Goal: Task Accomplishment & Management: Complete application form

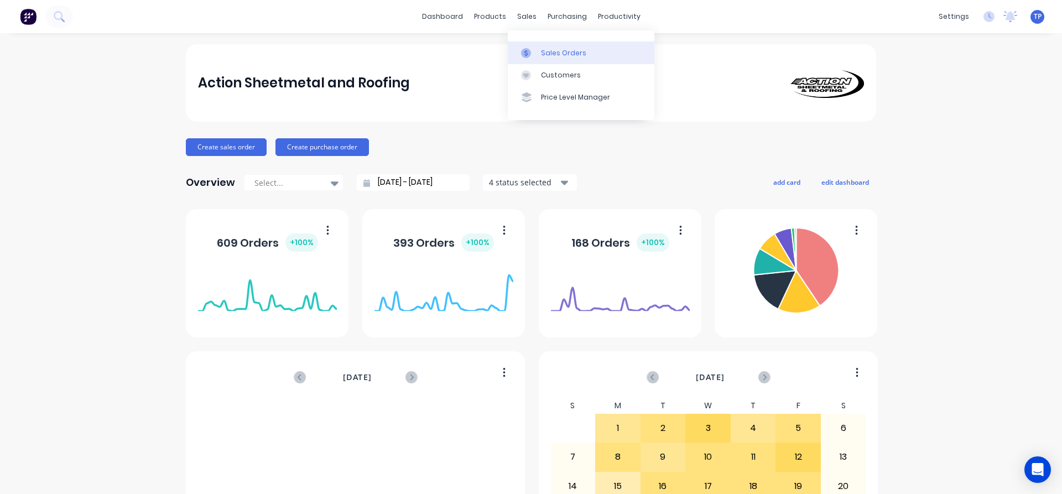
click at [547, 56] on div "Sales Orders" at bounding box center [563, 53] width 45 height 10
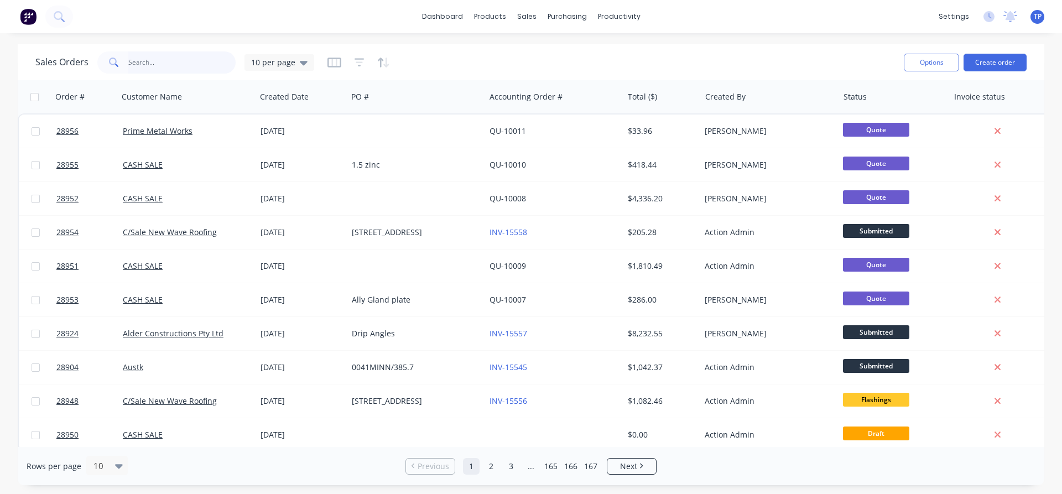
click at [159, 61] on input "text" at bounding box center [182, 62] width 108 height 22
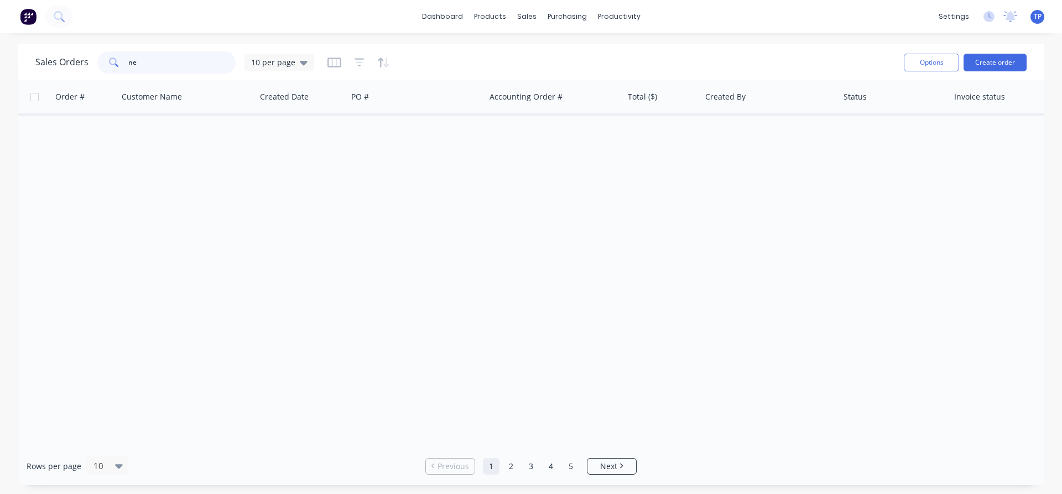
type input "n"
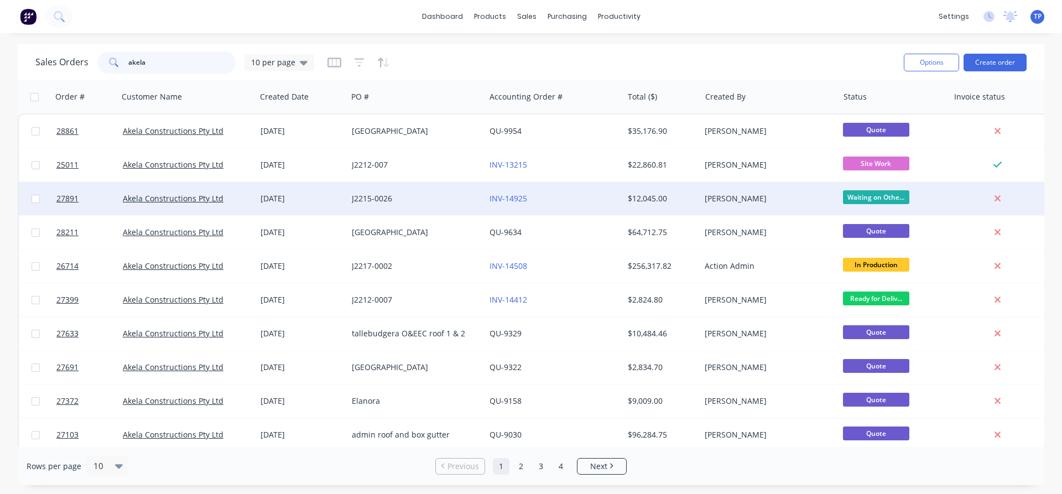
type input "akela"
click at [440, 208] on div "J2215-0026" at bounding box center [417, 198] width 138 height 33
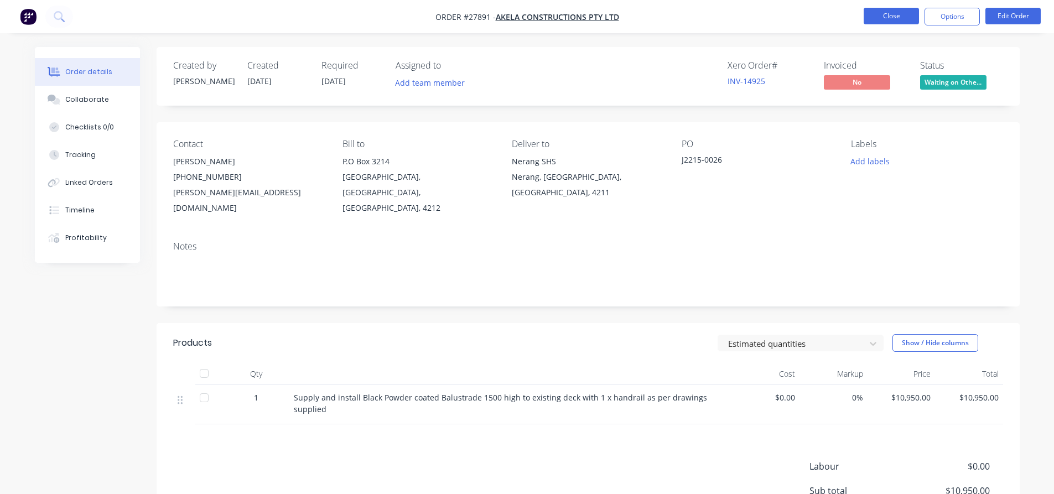
click at [872, 11] on button "Close" at bounding box center [891, 16] width 55 height 17
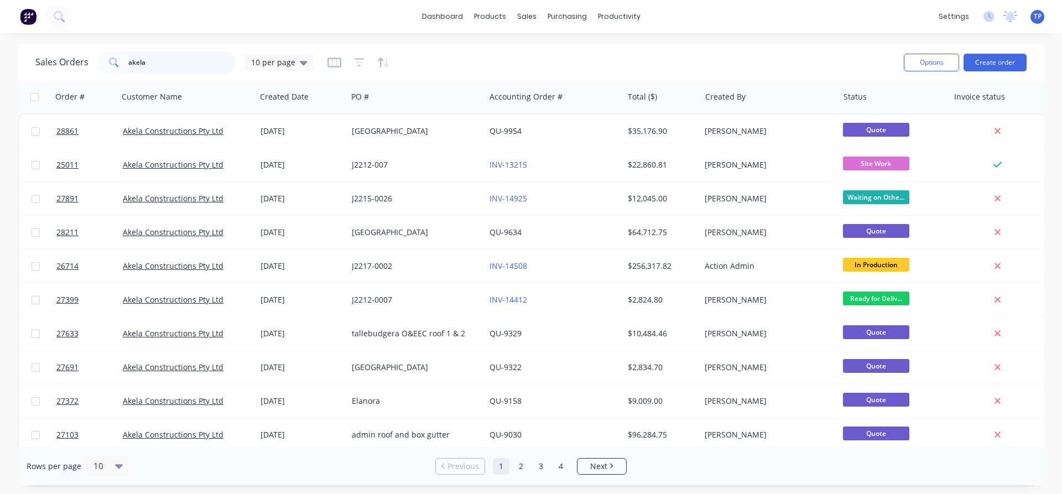
click at [173, 72] on input "akela" at bounding box center [182, 62] width 108 height 22
type input "a"
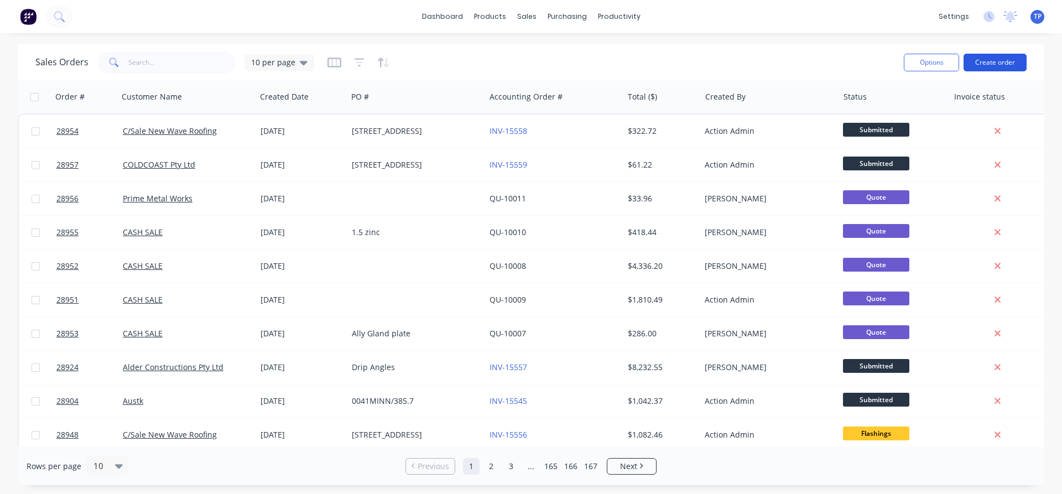
click at [1001, 61] on button "Create order" at bounding box center [995, 63] width 63 height 18
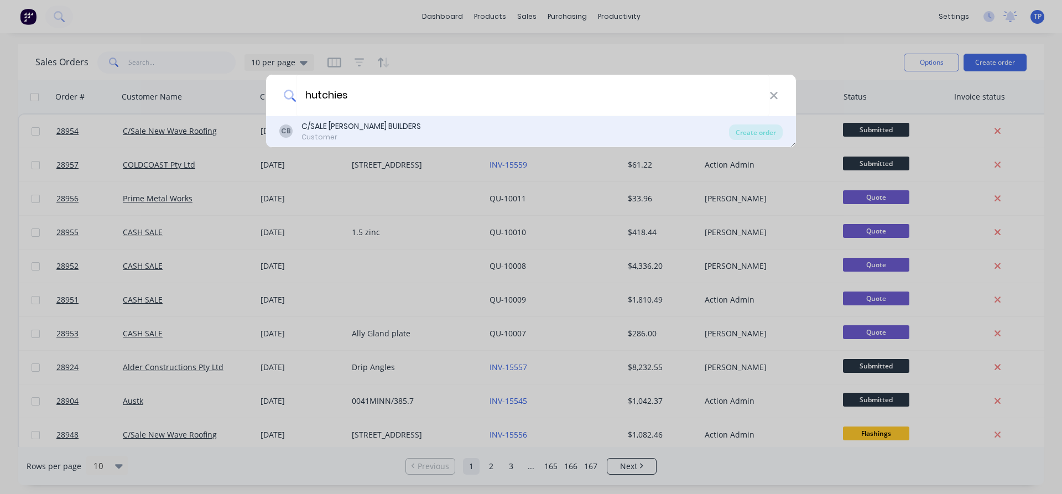
type input "hutchies"
click at [366, 127] on div "C/SALE [PERSON_NAME] BUILDERS" at bounding box center [362, 127] width 120 height 12
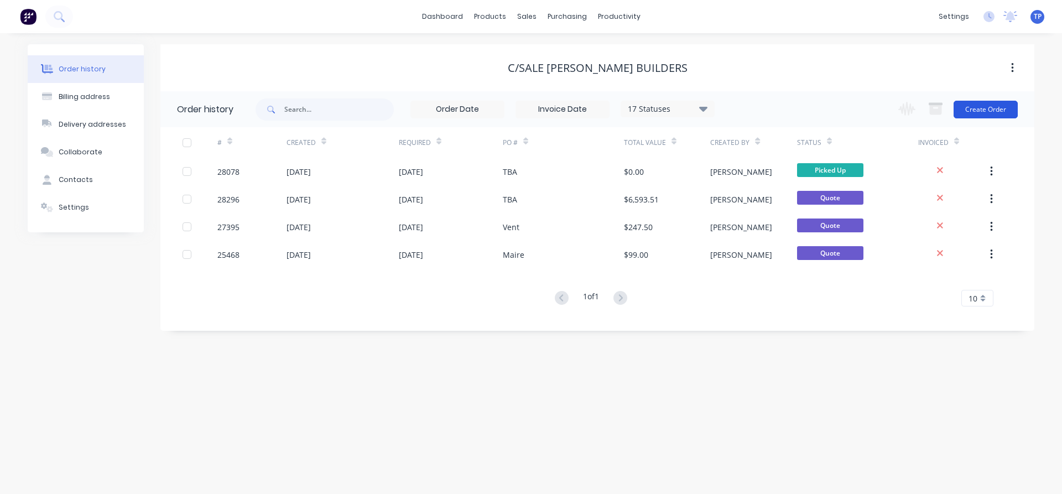
click at [986, 111] on button "Create Order" at bounding box center [986, 110] width 64 height 18
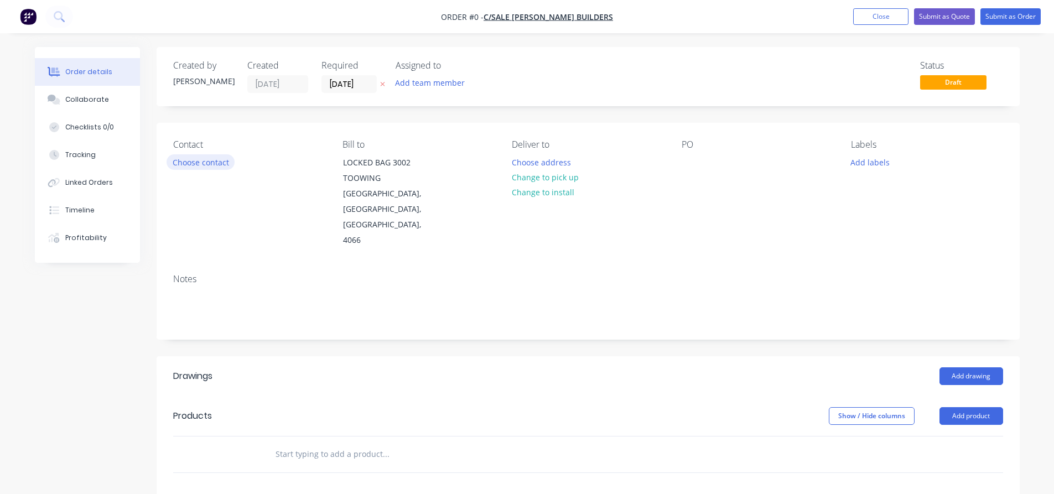
click at [195, 161] on button "Choose contact" at bounding box center [201, 161] width 68 height 15
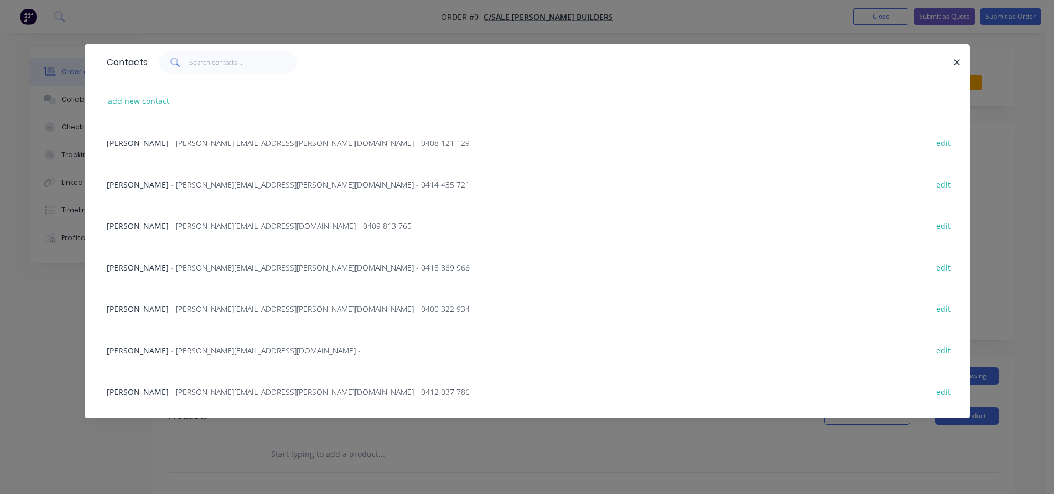
click at [133, 262] on span "[PERSON_NAME]" at bounding box center [138, 267] width 62 height 11
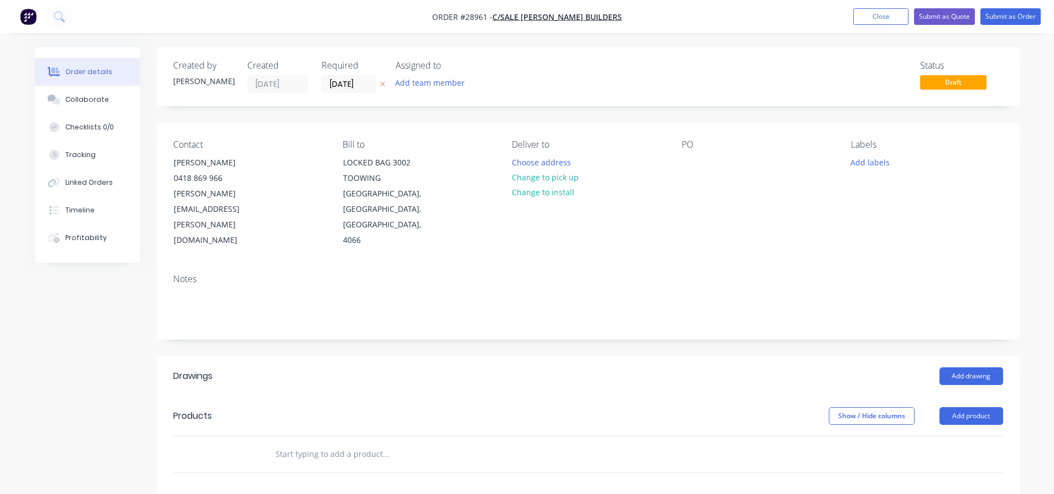
click at [308, 443] on input "text" at bounding box center [385, 454] width 221 height 22
type input "5"
click at [980, 407] on button "Add product" at bounding box center [972, 416] width 64 height 18
click at [933, 458] on div "Basic product" at bounding box center [950, 466] width 85 height 16
click at [305, 465] on div at bounding box center [312, 473] width 92 height 16
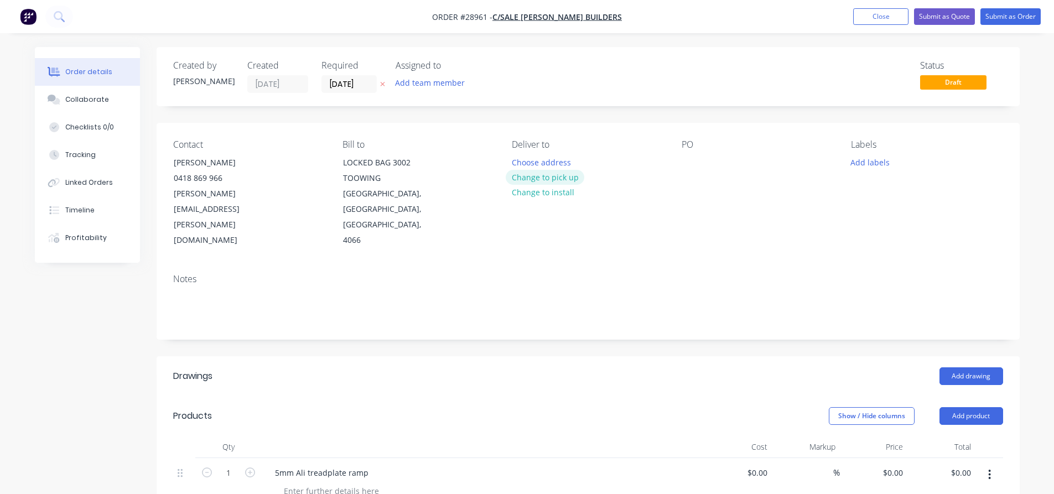
click at [566, 179] on button "Change to pick up" at bounding box center [545, 177] width 79 height 15
click at [687, 160] on div at bounding box center [691, 162] width 18 height 16
click at [375, 83] on input "[DATE]" at bounding box center [349, 84] width 54 height 17
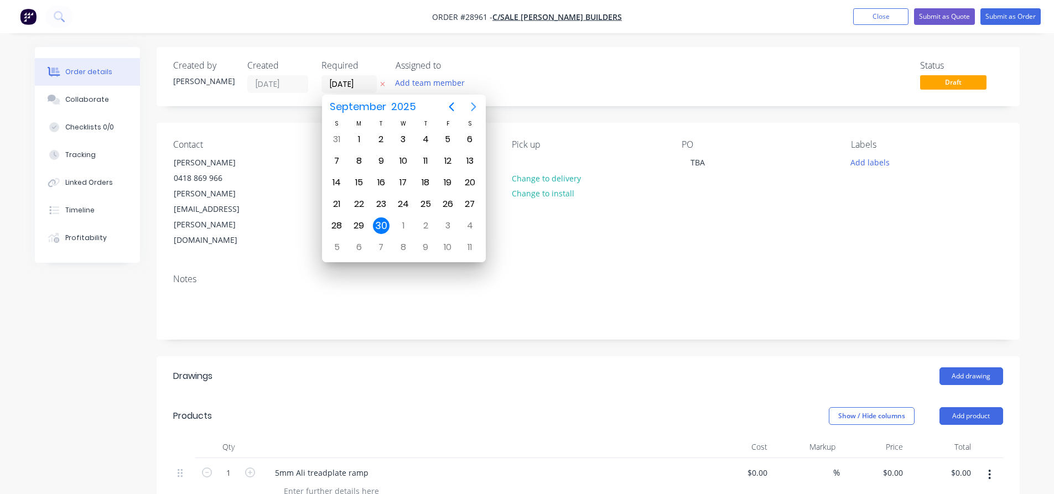
click at [473, 106] on icon "Next page" at bounding box center [473, 106] width 13 height 13
click at [435, 139] on div "2" at bounding box center [425, 139] width 22 height 21
type input "[DATE]"
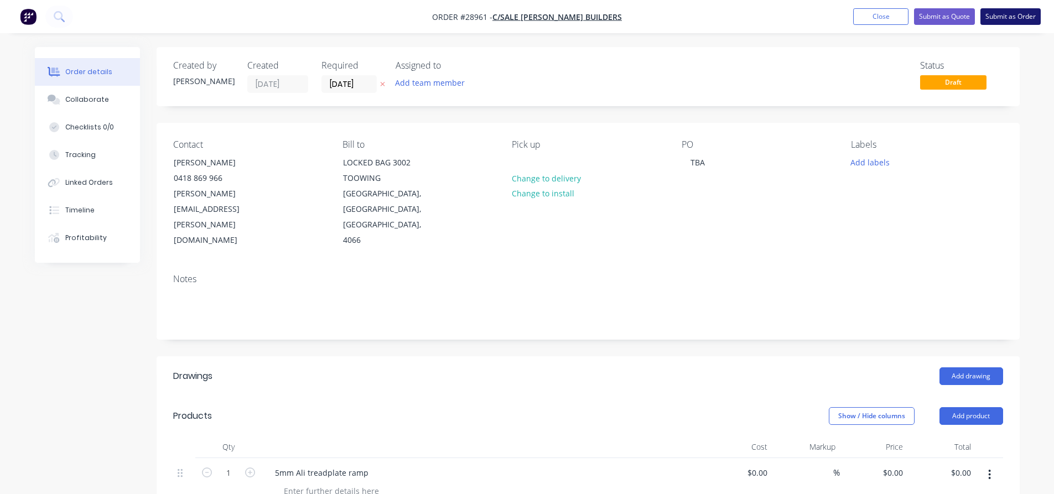
click at [1000, 16] on button "Submit as Order" at bounding box center [1011, 16] width 60 height 17
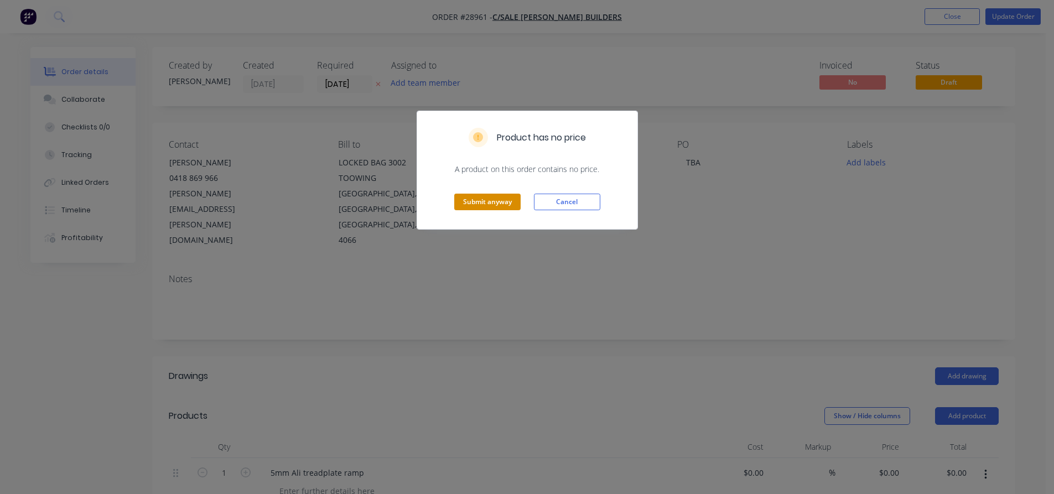
click at [480, 206] on button "Submit anyway" at bounding box center [487, 202] width 66 height 17
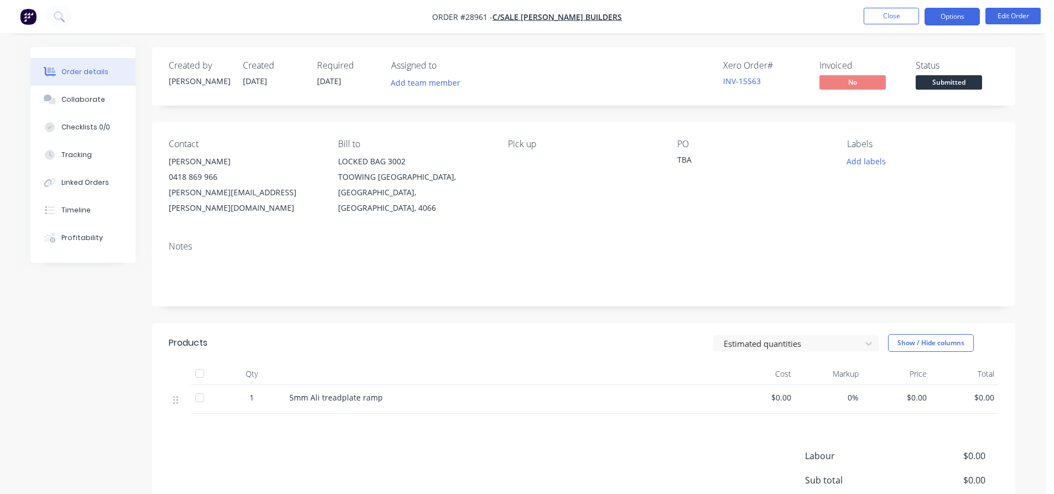
click at [938, 19] on button "Options" at bounding box center [952, 17] width 55 height 18
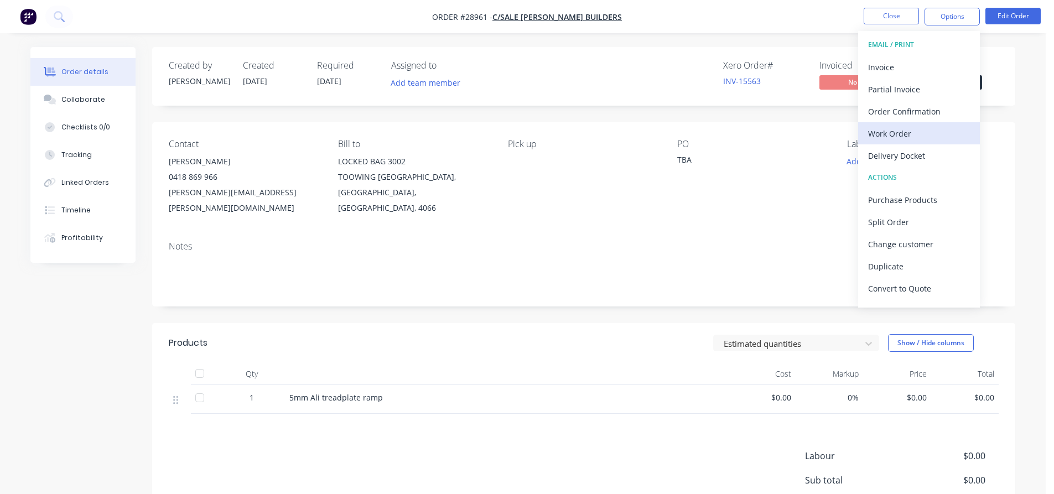
click at [891, 136] on div "Work Order" at bounding box center [919, 134] width 102 height 16
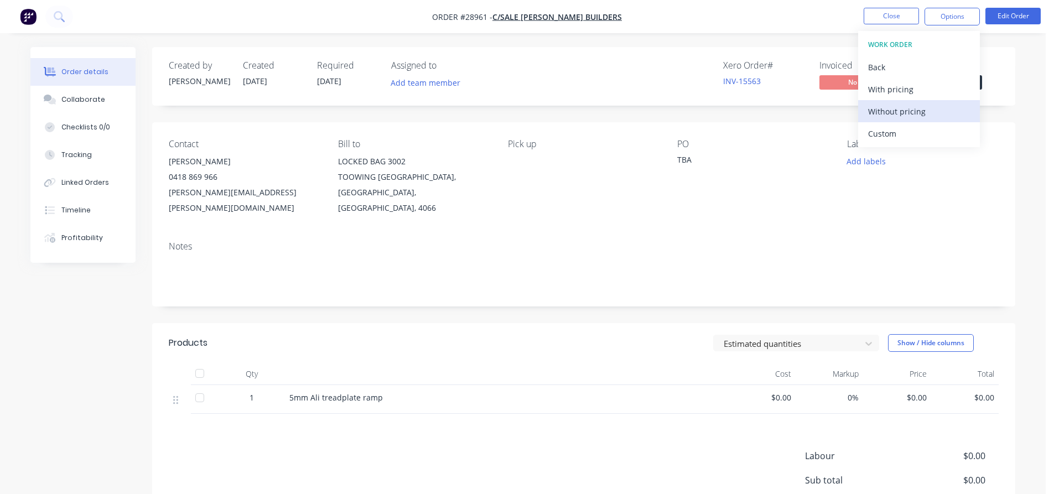
click at [891, 108] on div "Without pricing" at bounding box center [919, 111] width 102 height 16
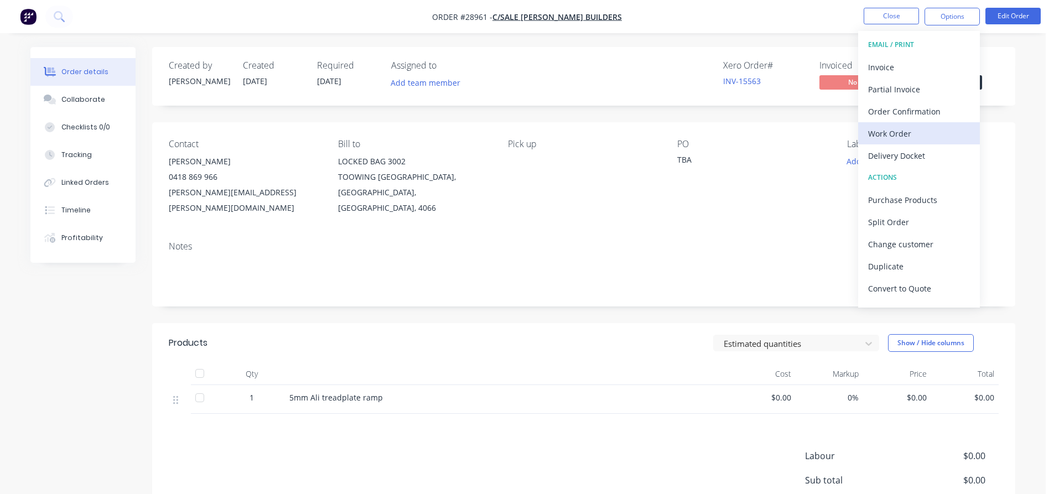
click at [896, 135] on div "Work Order" at bounding box center [919, 134] width 102 height 16
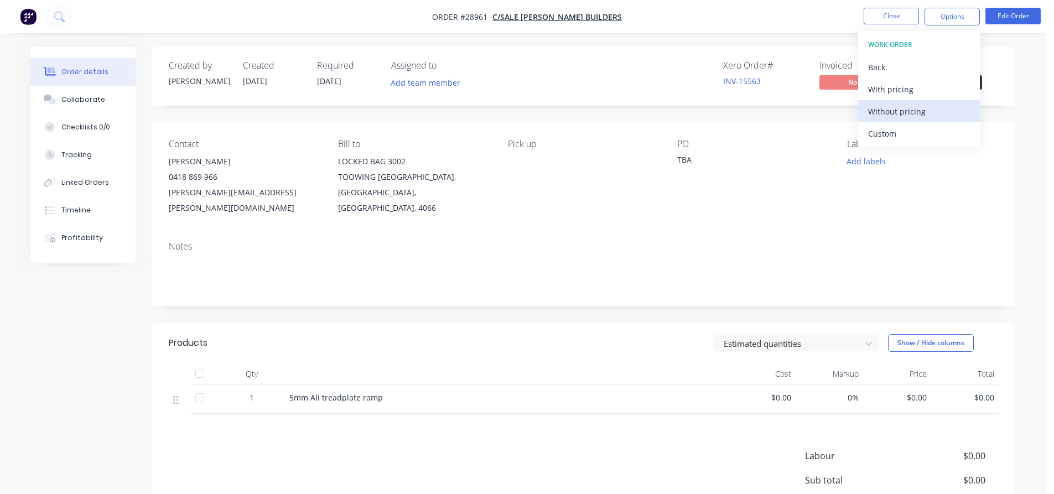
click at [896, 112] on div "Without pricing" at bounding box center [919, 111] width 102 height 16
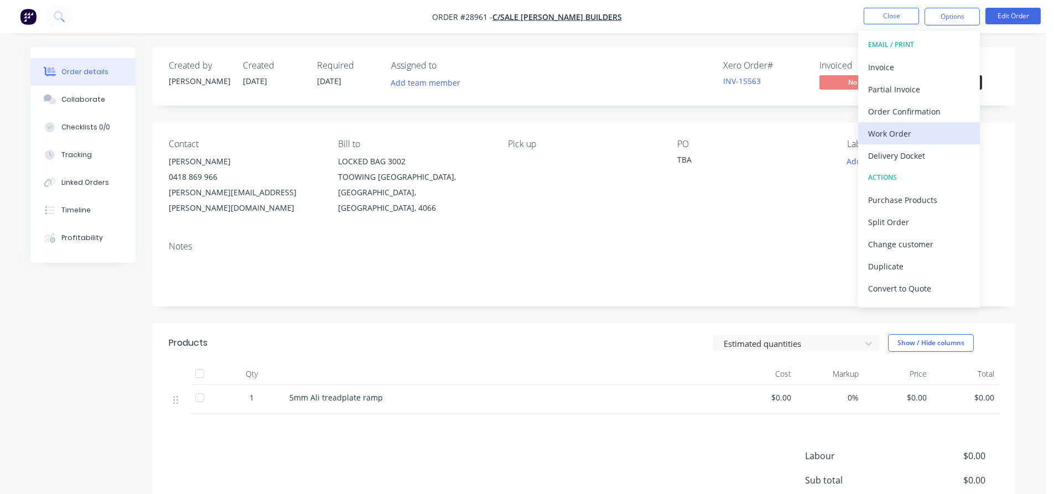
click at [905, 137] on div "Work Order" at bounding box center [919, 134] width 102 height 16
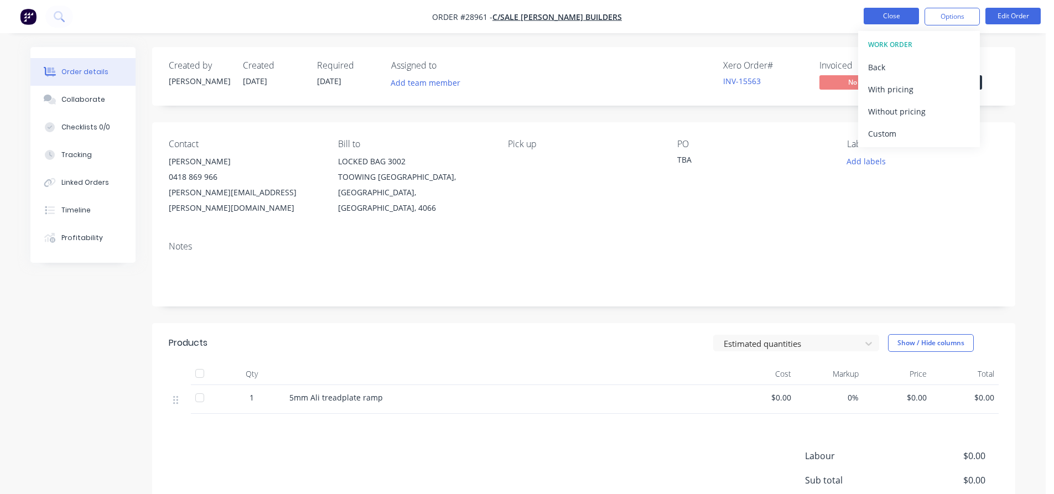
click at [885, 14] on button "Close" at bounding box center [891, 16] width 55 height 17
